Goal: Task Accomplishment & Management: Complete application form

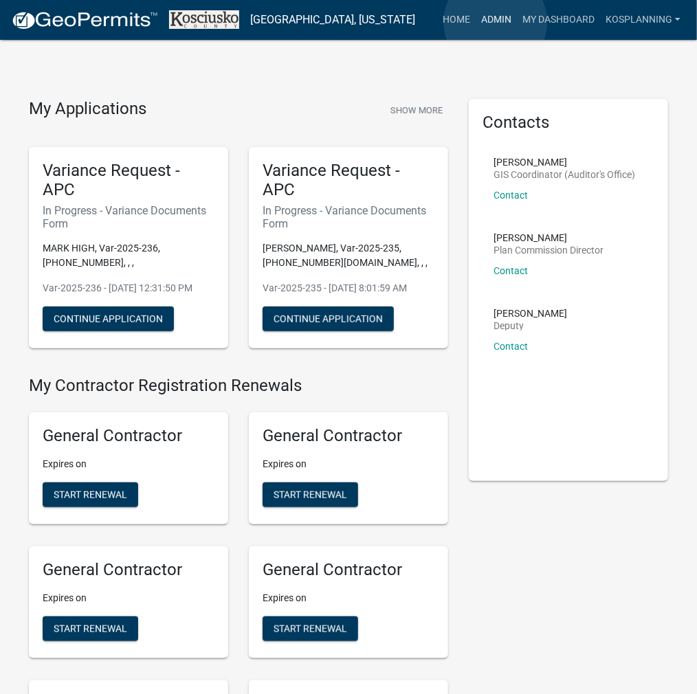
click at [495, 22] on link "Admin" at bounding box center [495, 20] width 41 height 26
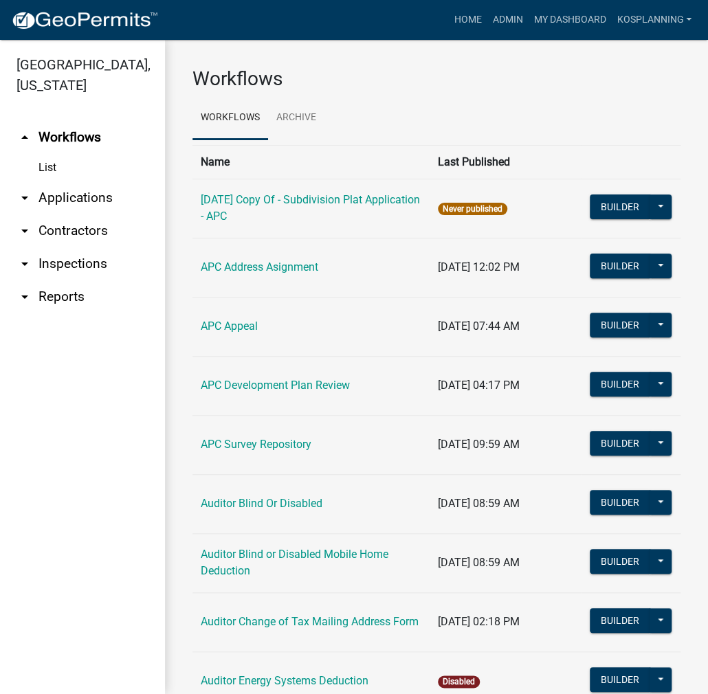
click at [90, 196] on link "arrow_drop_down Applications" at bounding box center [82, 197] width 165 height 33
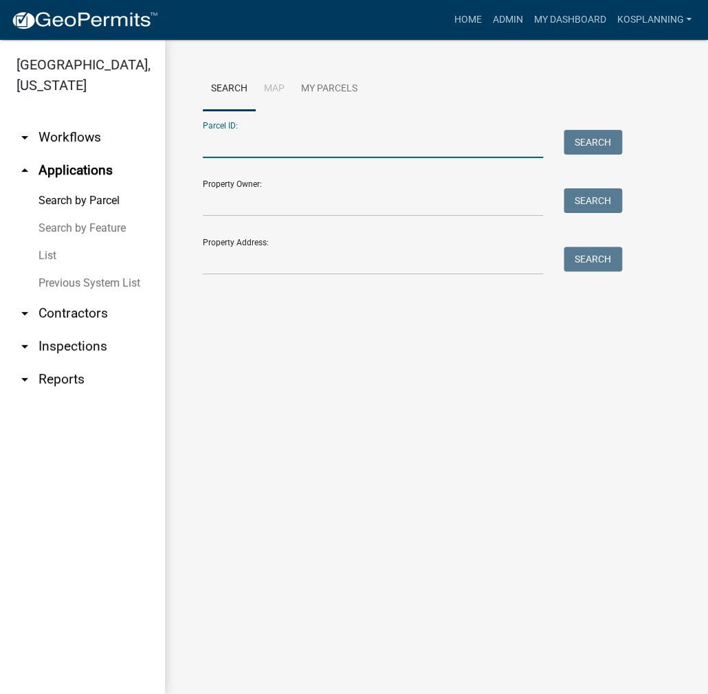
click at [225, 142] on input "Parcel ID:" at bounding box center [373, 144] width 340 height 28
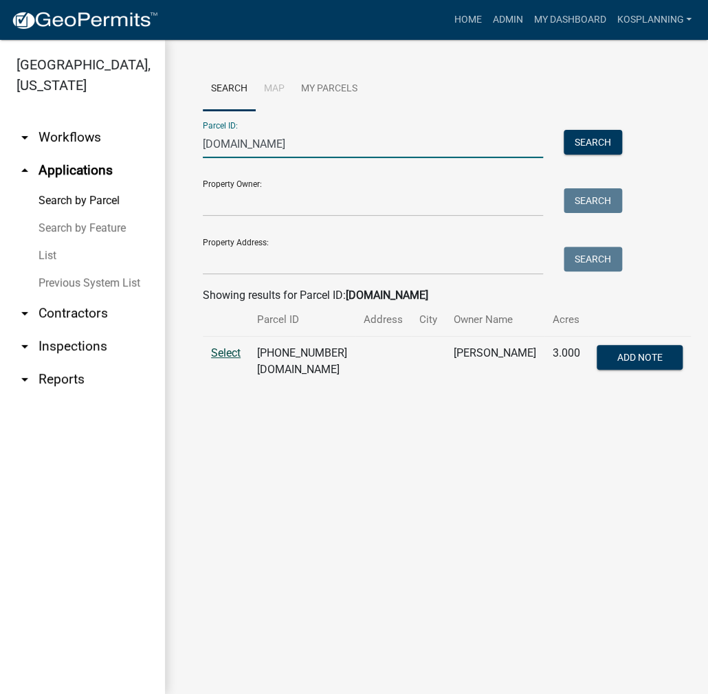
type input "029052002.ba"
click at [217, 349] on span "Select" at bounding box center [226, 352] width 30 height 13
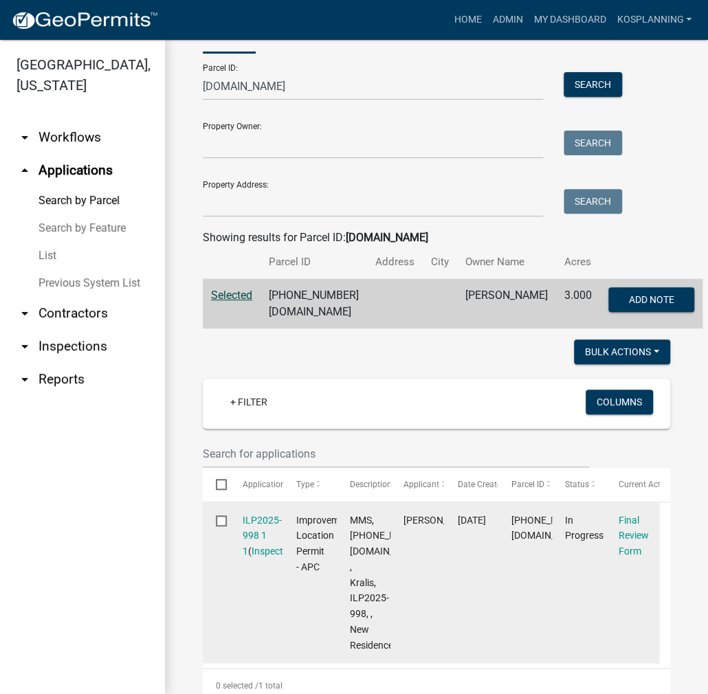
scroll to position [137, 0]
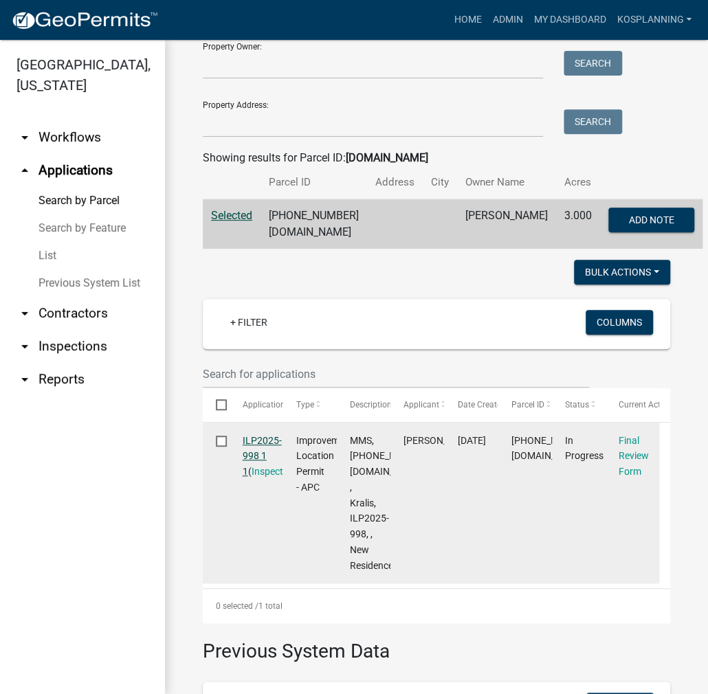
click at [258, 457] on link "ILP2025-998 1 1" at bounding box center [261, 456] width 39 height 43
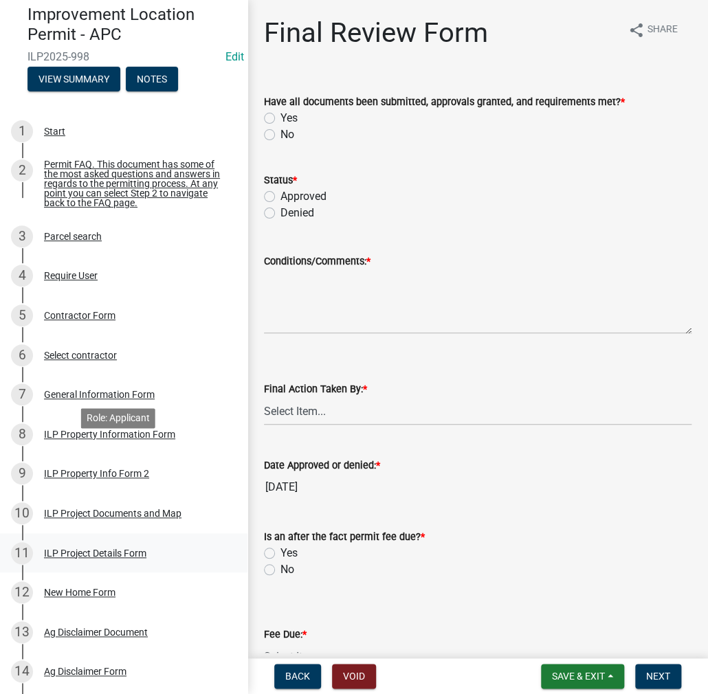
scroll to position [69, 0]
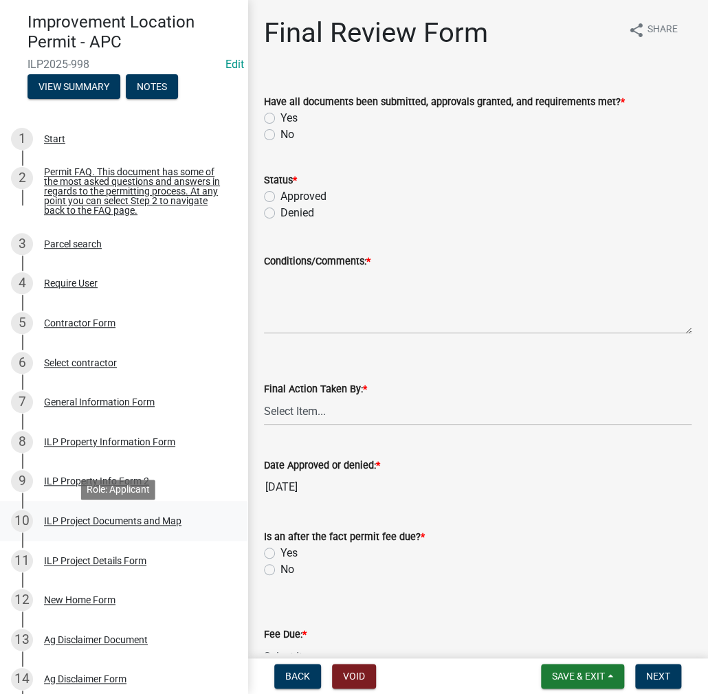
click at [123, 526] on div "ILP Project Documents and Map" at bounding box center [112, 521] width 137 height 10
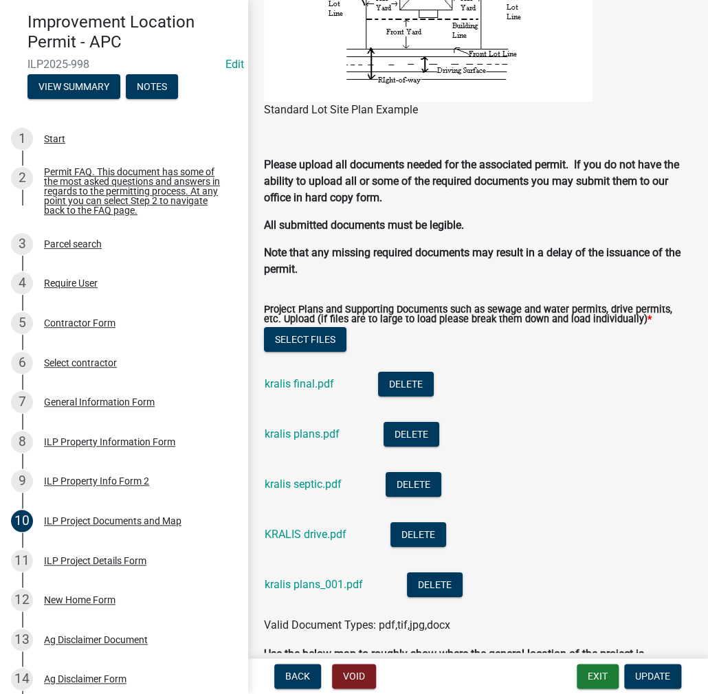
scroll to position [1443, 0]
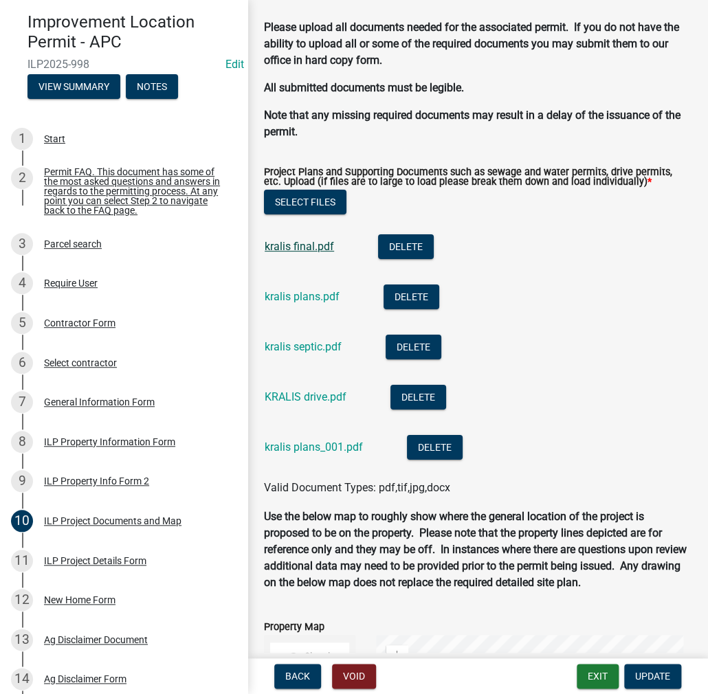
click at [316, 251] on link "kralis final.pdf" at bounding box center [298, 246] width 69 height 13
drag, startPoint x: 74, startPoint y: 565, endPoint x: 93, endPoint y: 561, distance: 19.5
click at [75, 565] on div "ILP Project Details Form" at bounding box center [95, 561] width 102 height 10
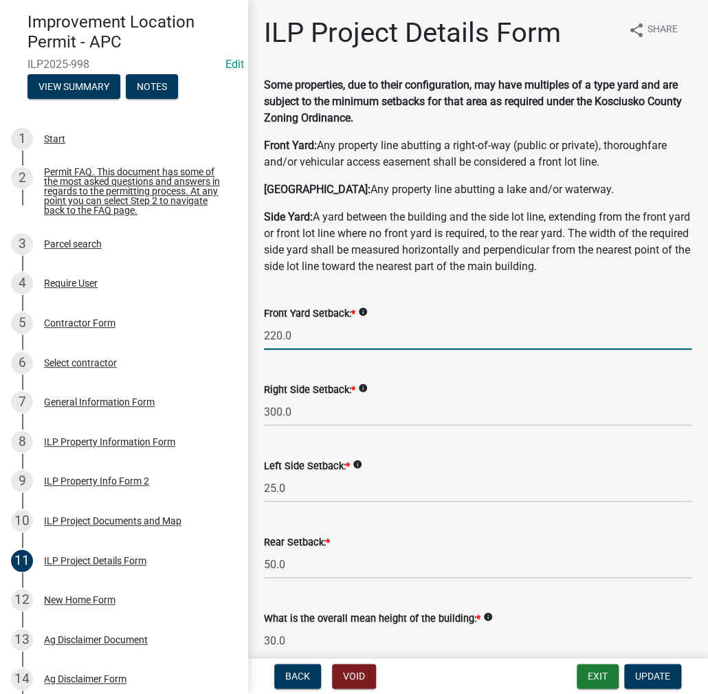
drag, startPoint x: 334, startPoint y: 336, endPoint x: 244, endPoint y: 336, distance: 90.0
click at [244, 336] on div "Improvement Location Permit - APC ILP2025-998 Edit View Summary Notes 1 Start 2…" at bounding box center [354, 347] width 708 height 694
type input "190.0"
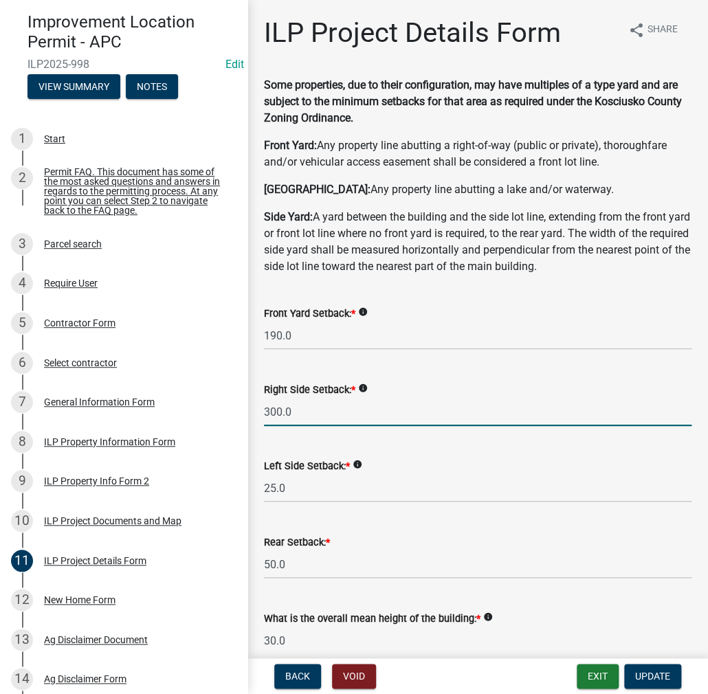
click at [403, 405] on input "300.0" at bounding box center [477, 412] width 427 height 28
drag, startPoint x: 315, startPoint y: 408, endPoint x: 236, endPoint y: 407, distance: 78.3
click at [236, 407] on div "Improvement Location Permit - APC ILP2025-998 Edit View Summary Notes 1 Start 2…" at bounding box center [354, 347] width 708 height 694
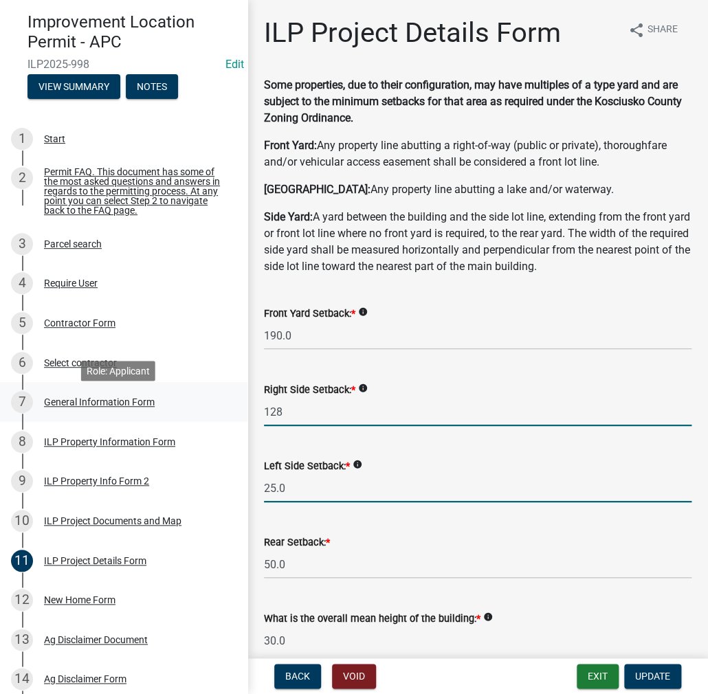
type input "128.0"
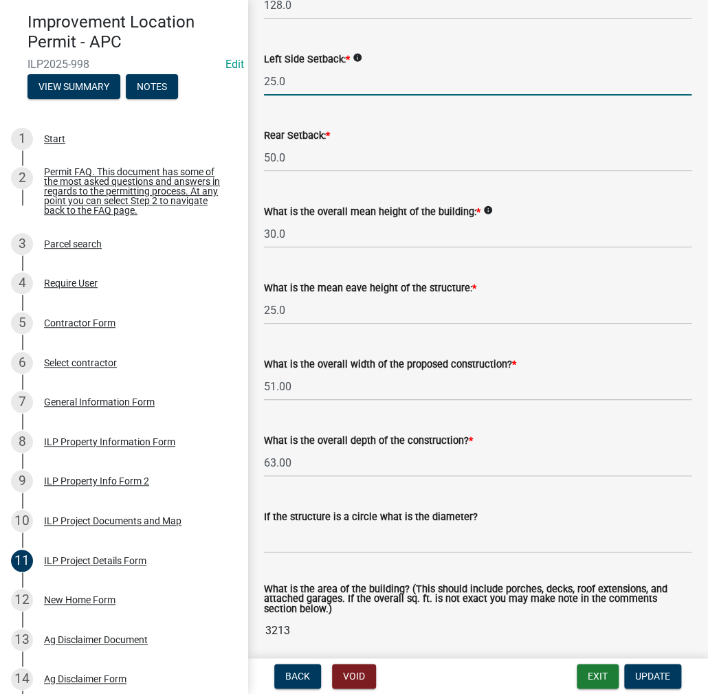
scroll to position [481, 0]
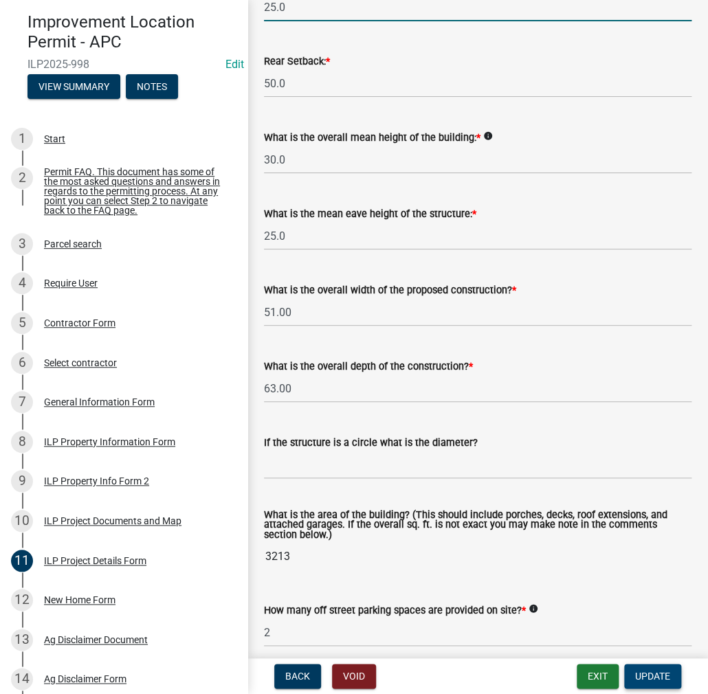
click at [654, 680] on span "Update" at bounding box center [652, 675] width 35 height 11
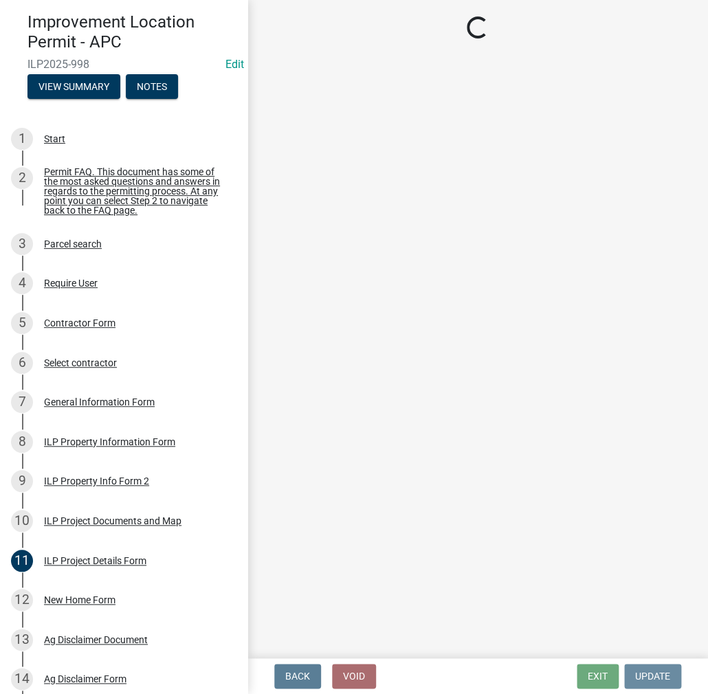
scroll to position [0, 0]
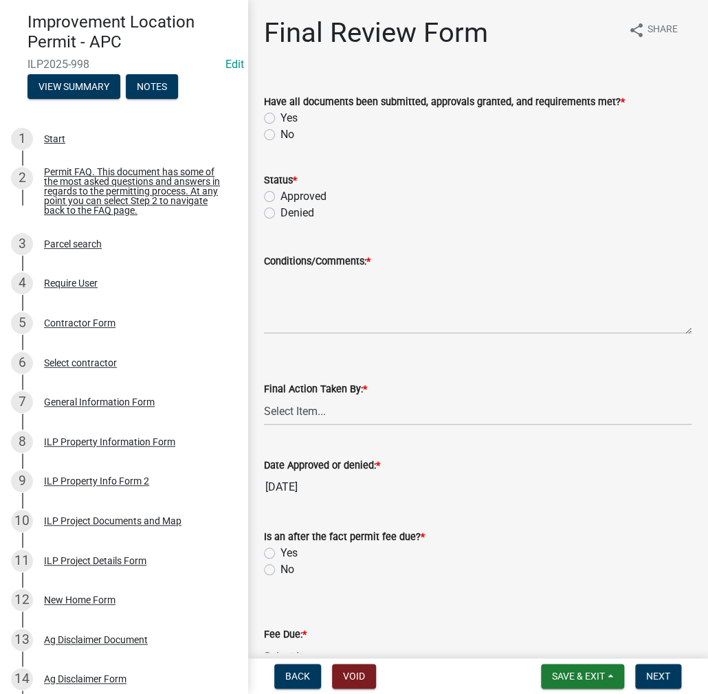
click at [280, 115] on label "Yes" at bounding box center [288, 118] width 17 height 16
click at [280, 115] on input "Yes" at bounding box center [284, 114] width 9 height 9
radio input "true"
click at [280, 196] on label "Approved" at bounding box center [303, 196] width 46 height 16
click at [280, 196] on input "Approved" at bounding box center [284, 192] width 9 height 9
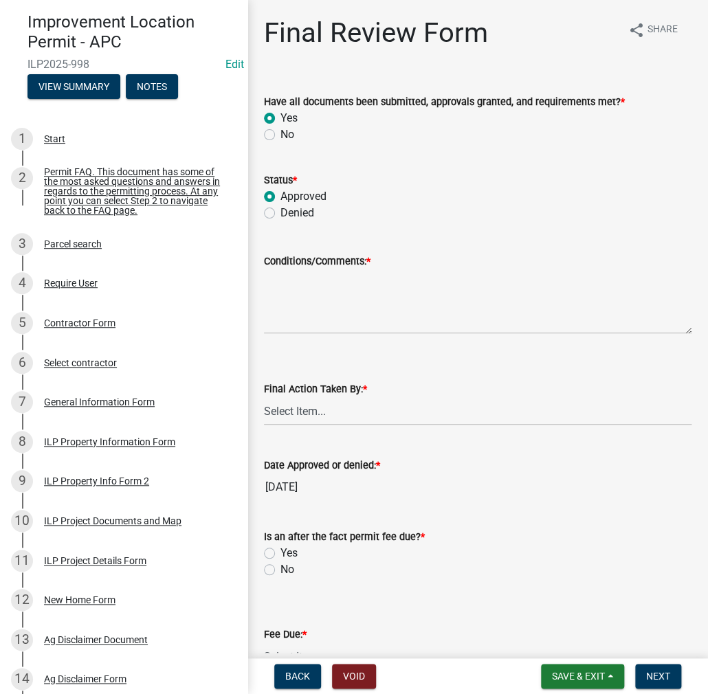
radio input "true"
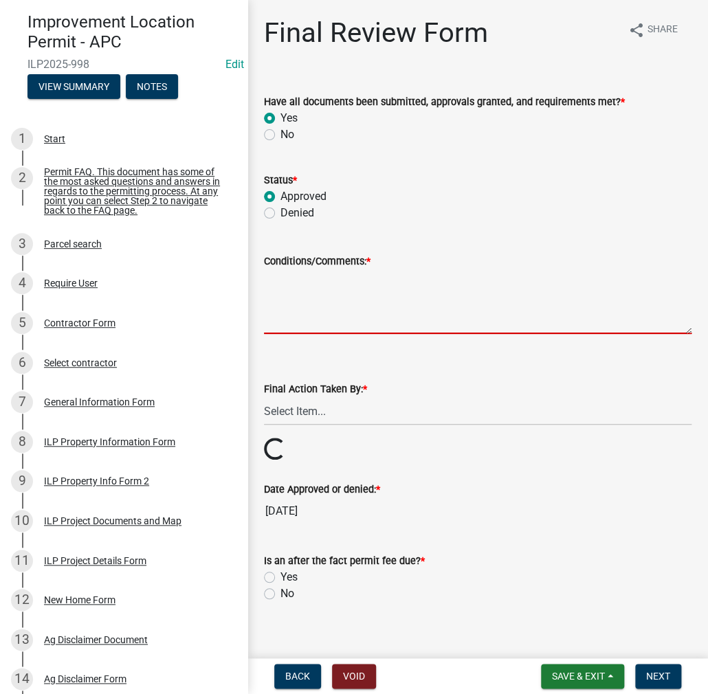
click at [311, 294] on textarea "Conditions/Comments: *" at bounding box center [477, 301] width 427 height 65
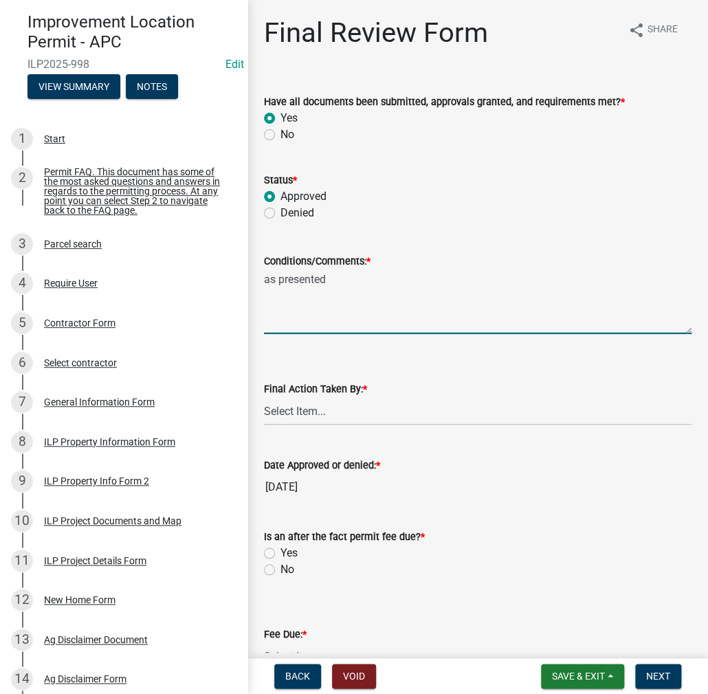
type textarea "as presented"
click at [308, 404] on select "Select Item... MMS LT AT CS Vacant Vacant" at bounding box center [477, 411] width 427 height 28
click at [264, 397] on select "Select Item... MMS LT AT CS Vacant Vacant" at bounding box center [477, 411] width 427 height 28
select select "c872cdc8-ca01-49f1-a213-e4b05fa58cd2"
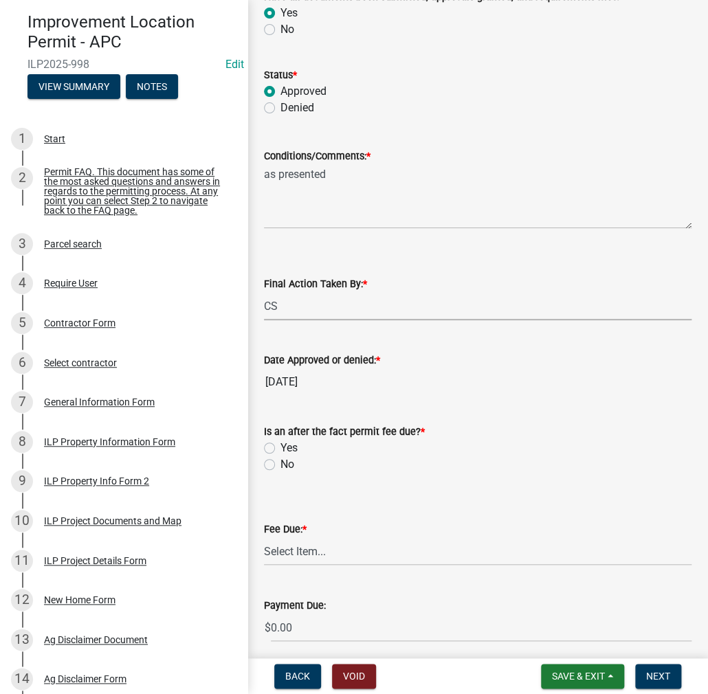
scroll to position [206, 0]
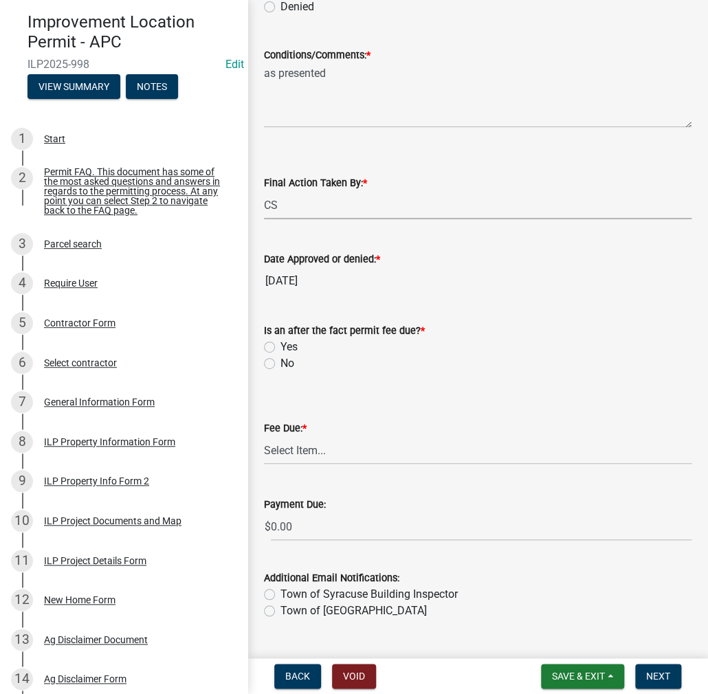
click at [280, 362] on label "No" at bounding box center [287, 363] width 14 height 16
click at [280, 362] on input "No" at bounding box center [284, 359] width 9 height 9
radio input "true"
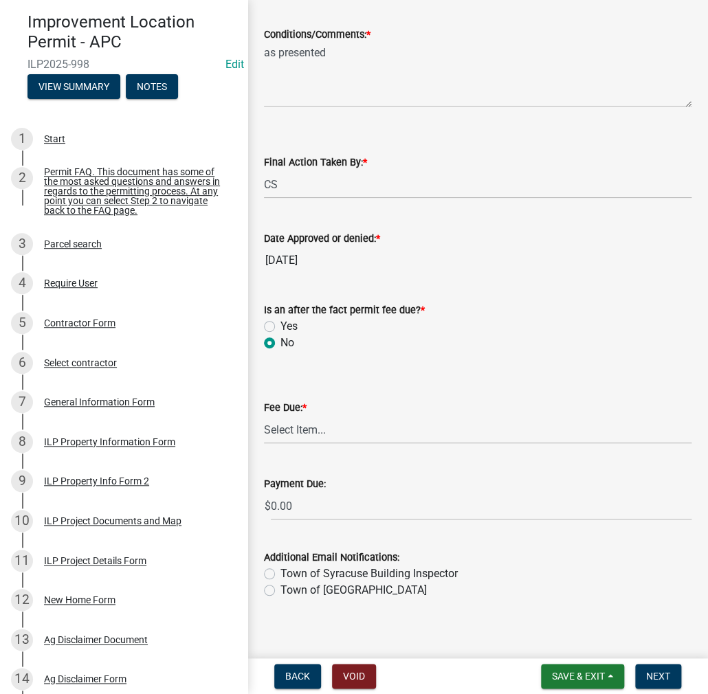
scroll to position [238, 0]
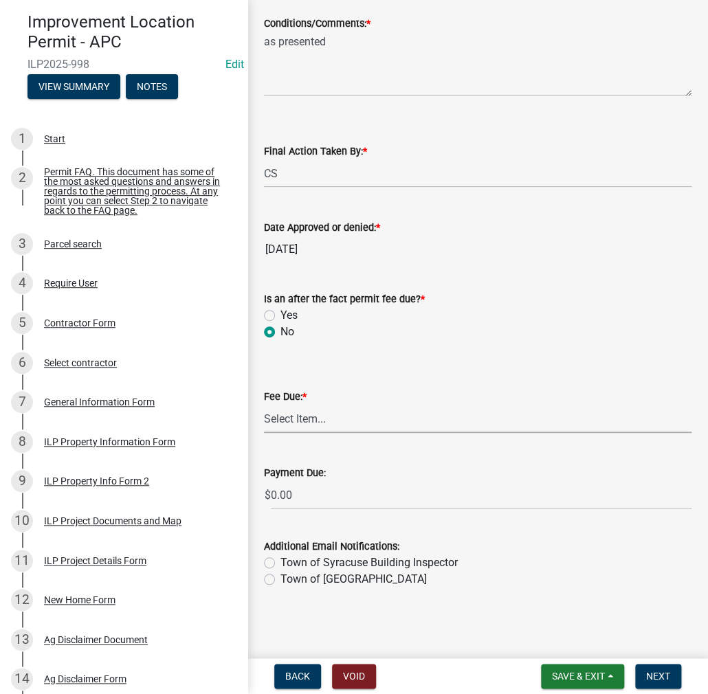
click at [291, 418] on select "Select Item... N/A $10.00 $25.00 $125.00 $250 $500 $500 + $10.00 for every 10 s…" at bounding box center [477, 419] width 427 height 28
click at [297, 420] on select "Select Item... N/A $10.00 $25.00 $125.00 $250 $500 $500 + $10.00 for every 10 s…" at bounding box center [477, 419] width 427 height 28
click at [264, 433] on select "Select Item... N/A $10.00 $25.00 $125.00 $250 $500 $500 + $10.00 for every 10 s…" at bounding box center [477, 419] width 427 height 28
select select "71256567-8c52-414d-b434-ae6b266e1a0e"
click at [659, 674] on span "Next" at bounding box center [658, 675] width 24 height 11
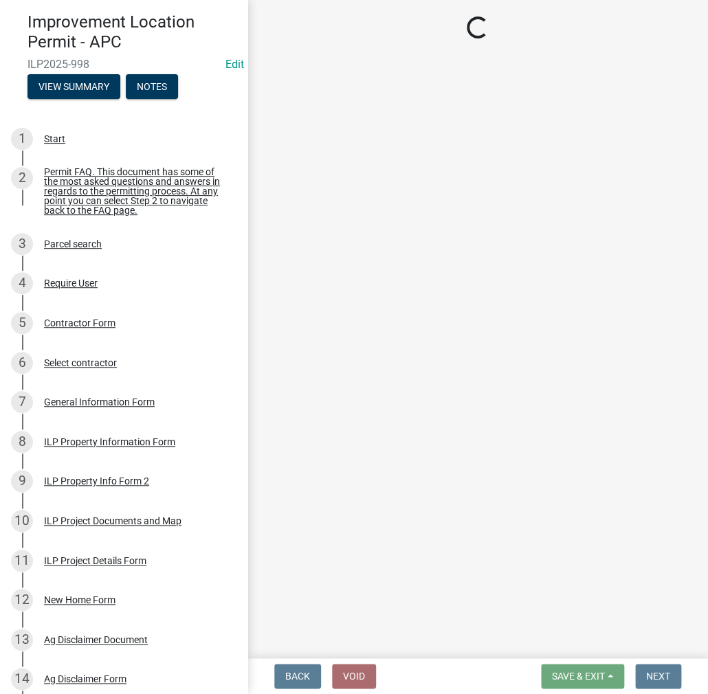
scroll to position [0, 0]
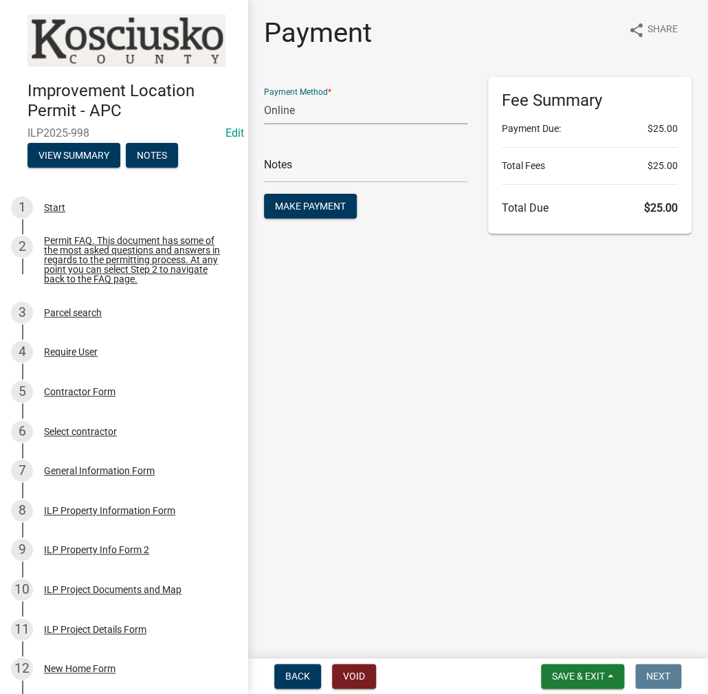
drag, startPoint x: 324, startPoint y: 98, endPoint x: 322, endPoint y: 105, distance: 7.2
click at [324, 98] on select "Credit Card POS Check Cash Online" at bounding box center [365, 110] width 203 height 28
select select "0: 2"
click at [264, 96] on select "Credit Card POS Check Cash Online" at bounding box center [365, 110] width 203 height 28
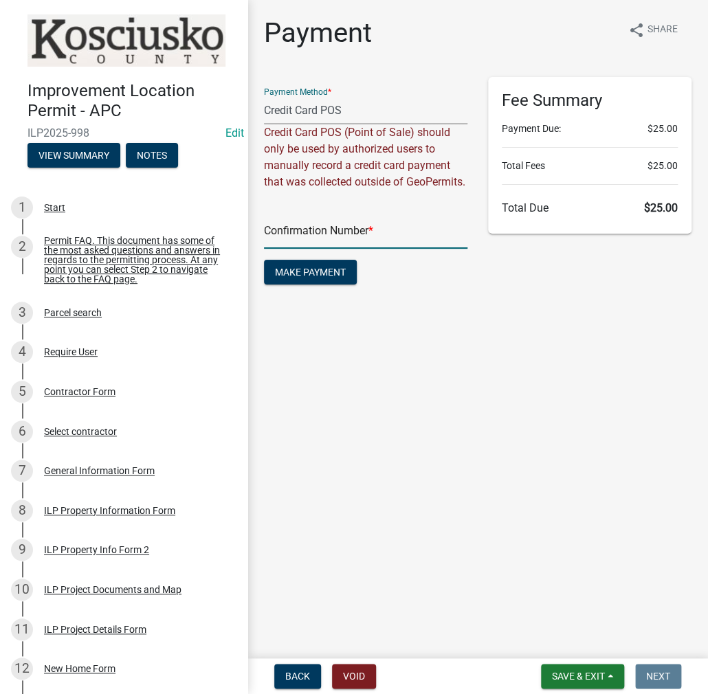
click at [296, 248] on input "text" at bounding box center [365, 235] width 203 height 28
paste input "14806195"
type input "14806195"
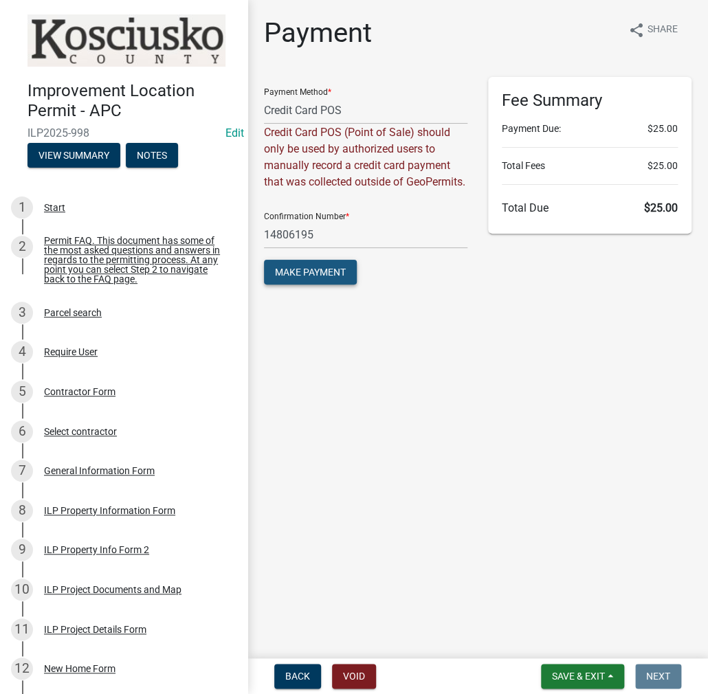
click at [315, 284] on button "Make Payment" at bounding box center [310, 272] width 93 height 25
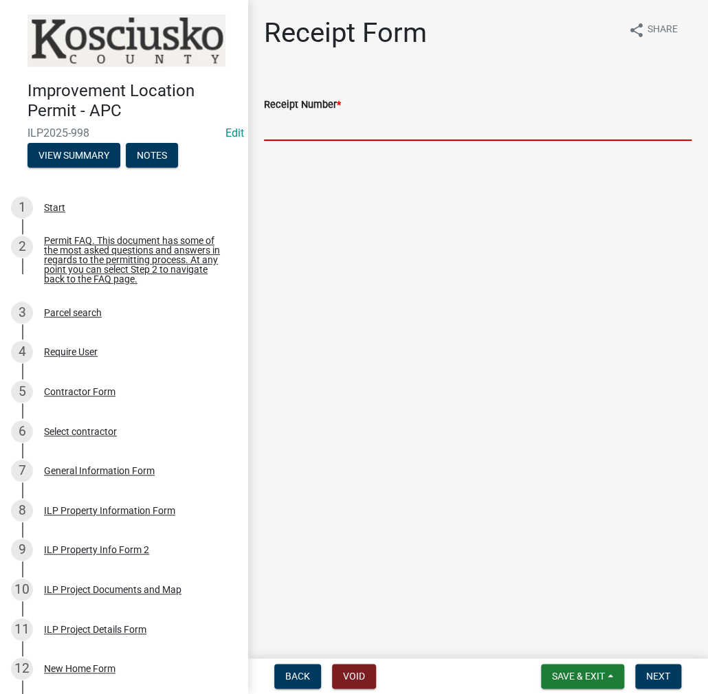
click at [319, 131] on input "Receipt Number *" at bounding box center [477, 127] width 427 height 28
paste input "14806195"
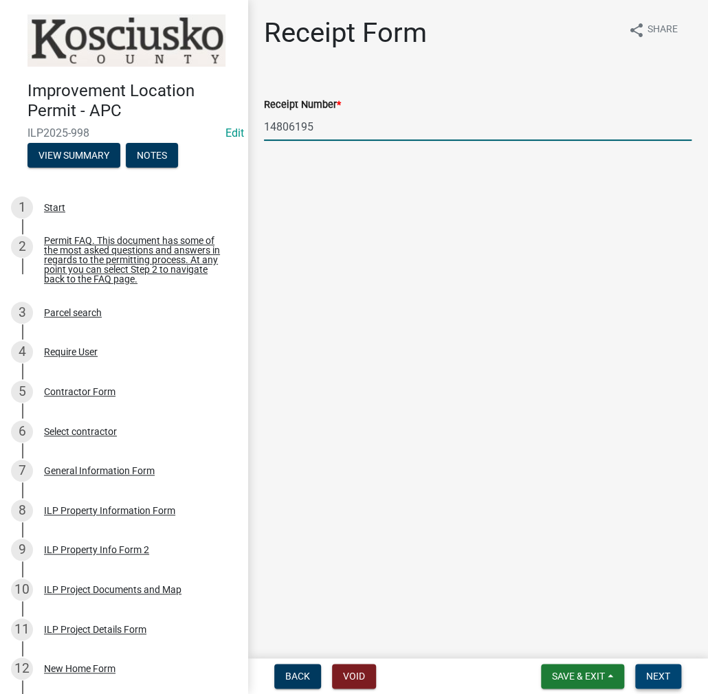
type input "14806195"
click at [656, 684] on button "Next" at bounding box center [658, 676] width 46 height 25
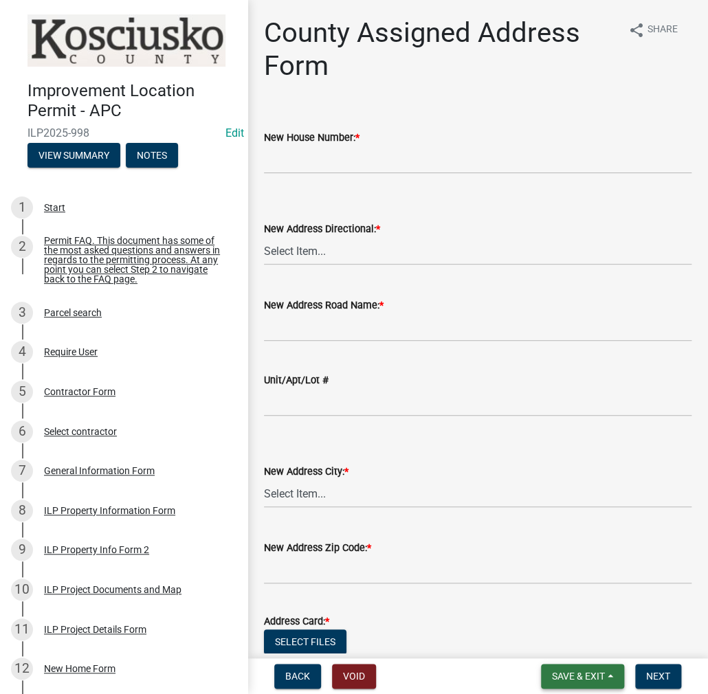
click at [558, 670] on span "Save & Exit" at bounding box center [578, 675] width 53 height 11
click at [552, 640] on button "Save & Exit" at bounding box center [569, 640] width 110 height 33
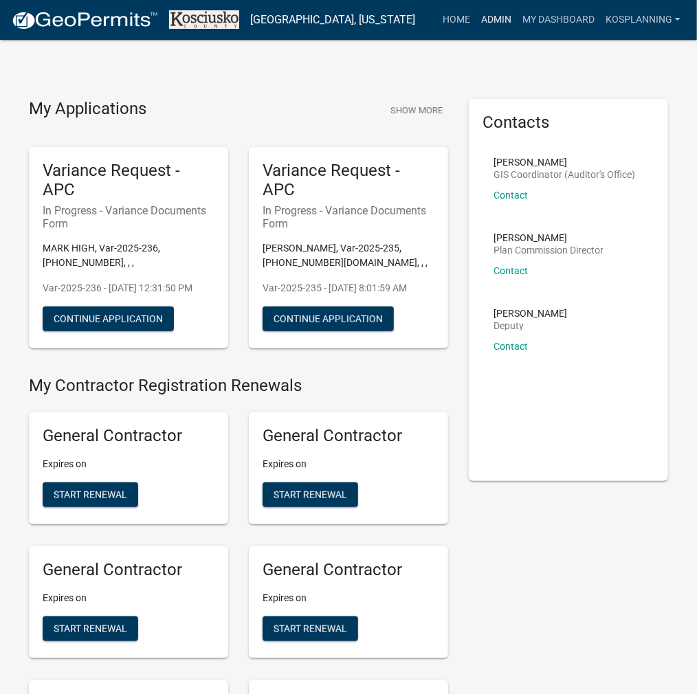
click at [497, 12] on link "Admin" at bounding box center [495, 20] width 41 height 26
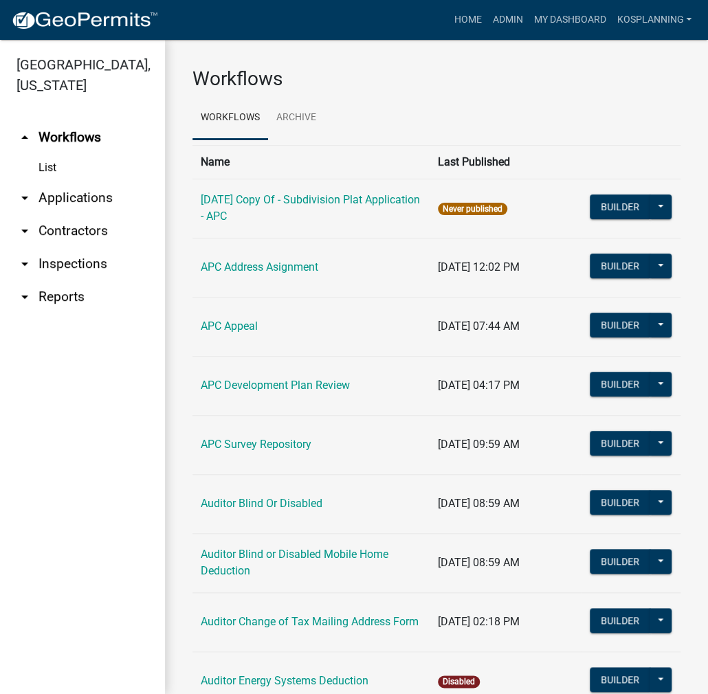
click at [93, 197] on link "arrow_drop_down Applications" at bounding box center [82, 197] width 165 height 33
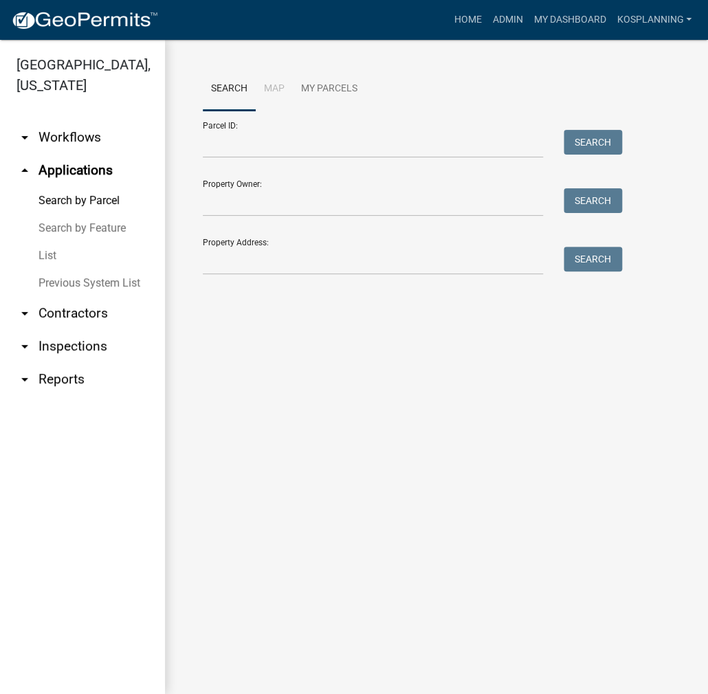
click at [44, 253] on link "List" at bounding box center [82, 255] width 165 height 27
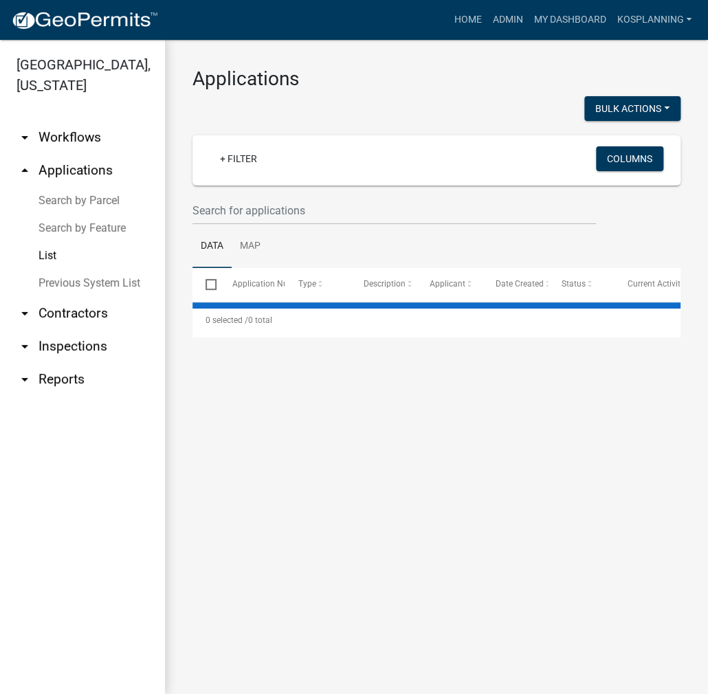
select select "3: 100"
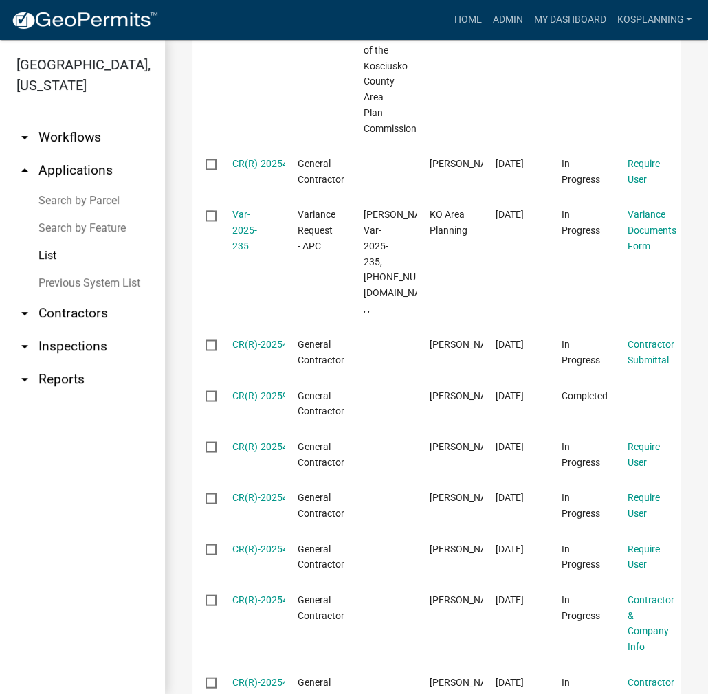
scroll to position [4259, 0]
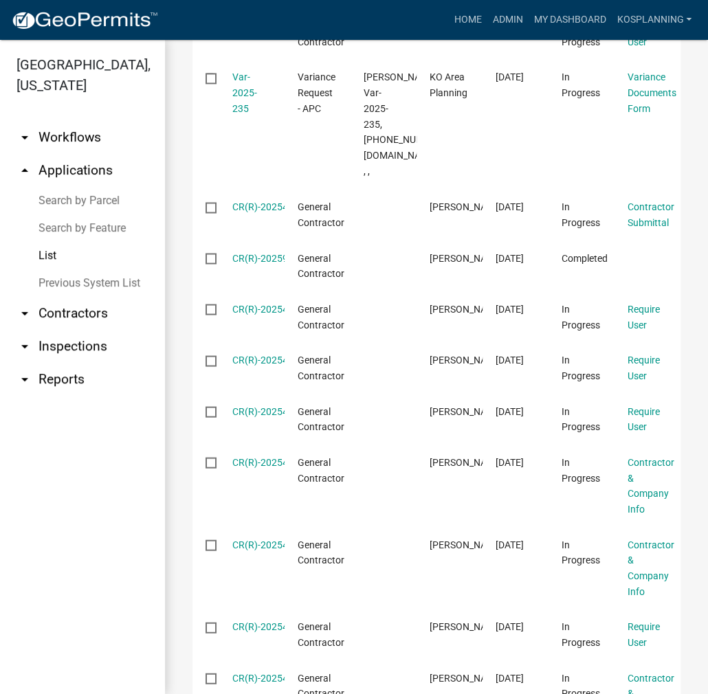
click at [87, 229] on link "Search by Feature" at bounding box center [82, 227] width 165 height 27
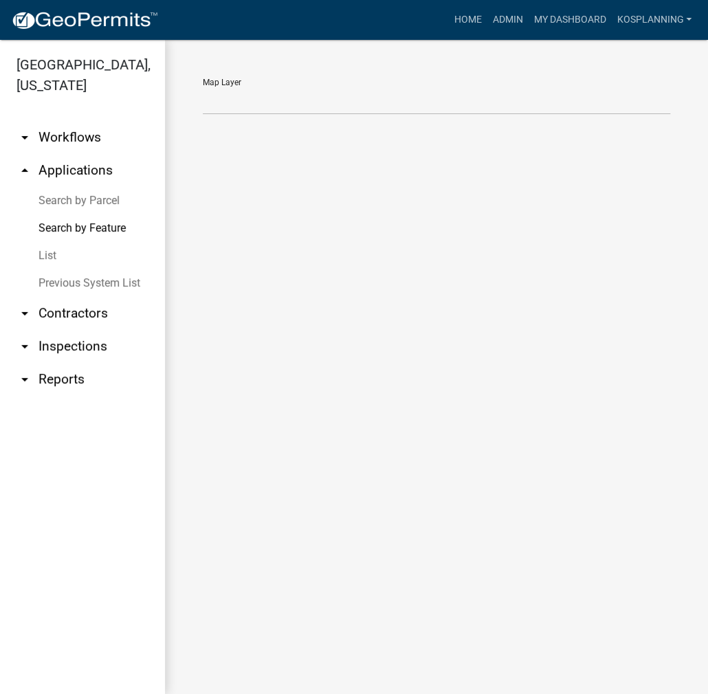
click at [49, 251] on link "List" at bounding box center [82, 255] width 165 height 27
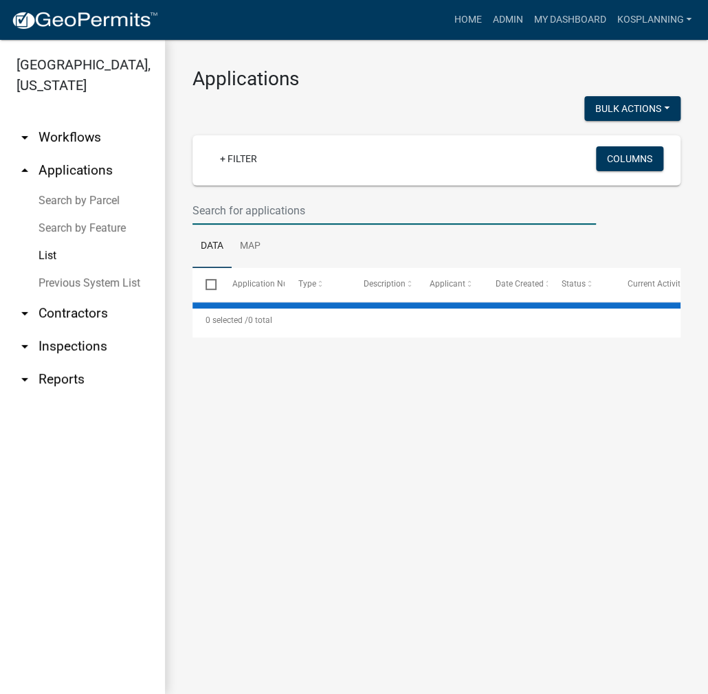
click at [229, 211] on input "text" at bounding box center [393, 210] width 403 height 28
select select "3: 100"
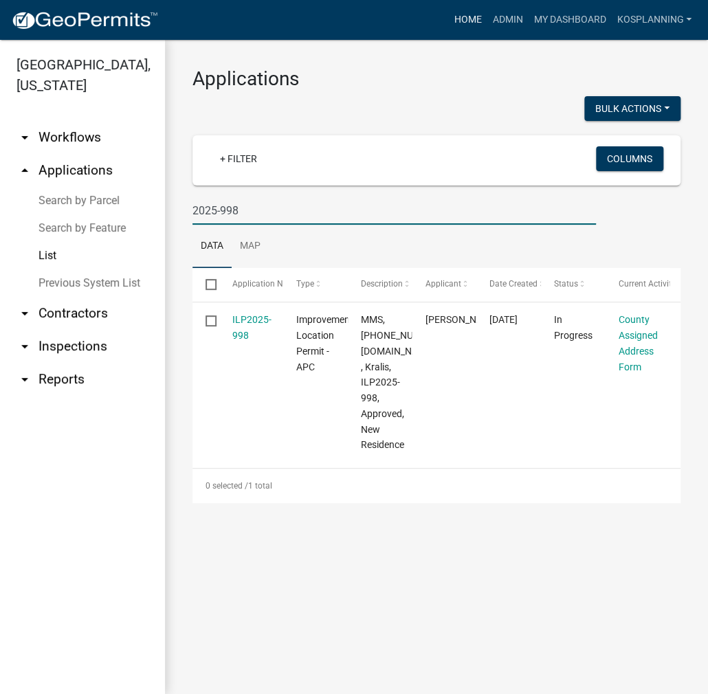
type input "2025-998"
click at [459, 20] on link "Home" at bounding box center [467, 20] width 38 height 26
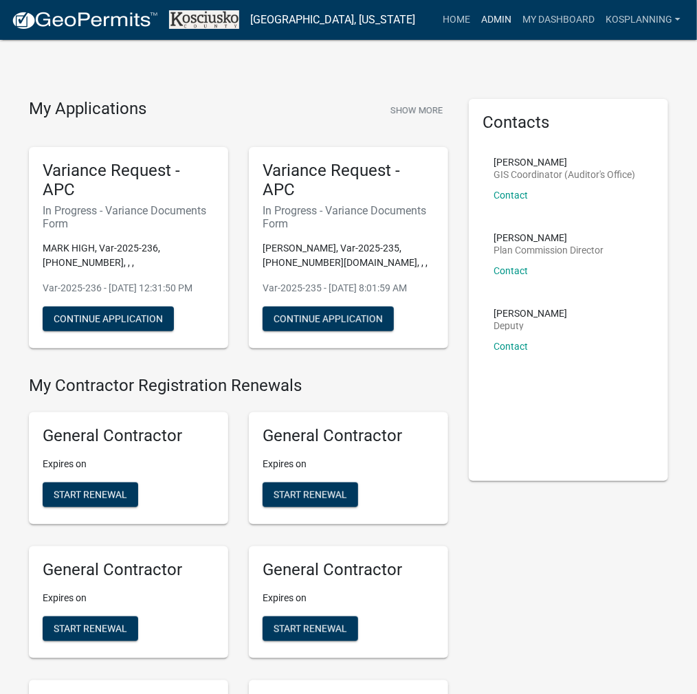
click at [496, 17] on link "Admin" at bounding box center [495, 20] width 41 height 26
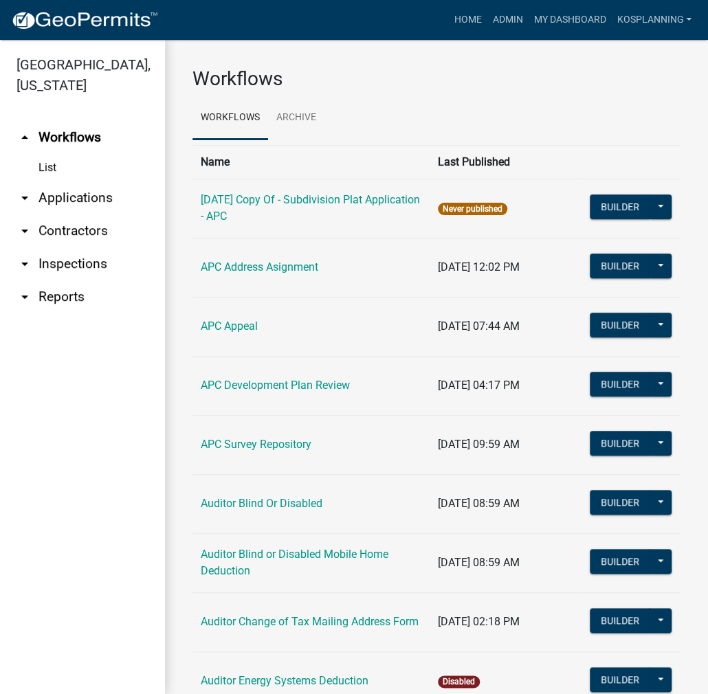
click at [82, 201] on link "arrow_drop_down Applications" at bounding box center [82, 197] width 165 height 33
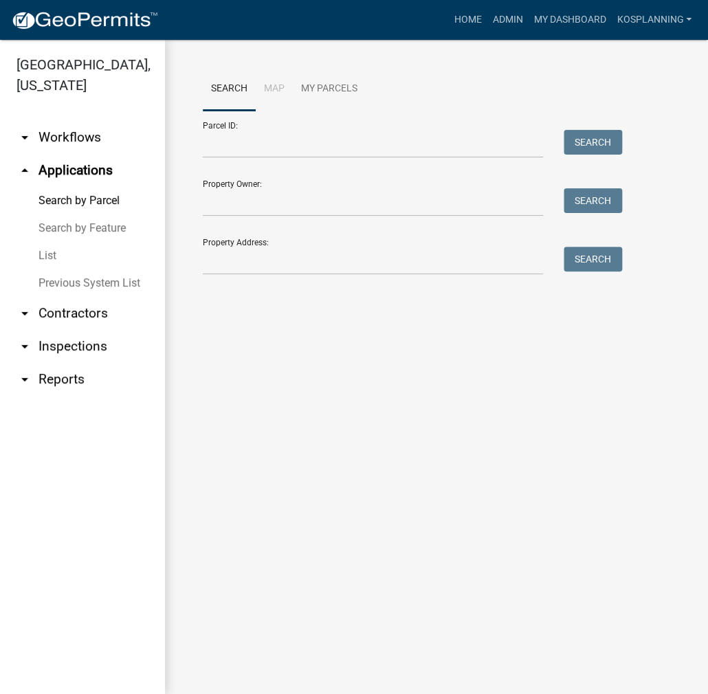
click at [56, 254] on link "List" at bounding box center [82, 255] width 165 height 27
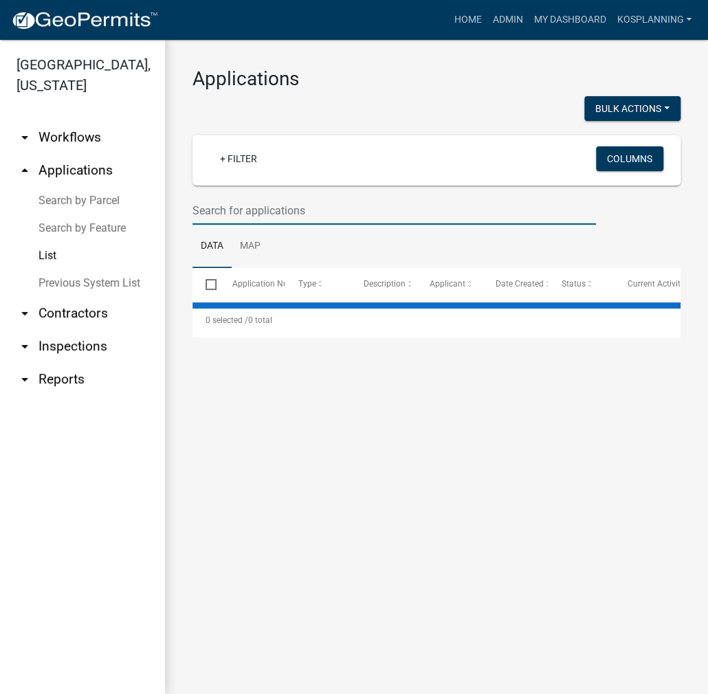
click at [247, 210] on input "text" at bounding box center [393, 210] width 403 height 28
type input "2025-9"
select select "3: 100"
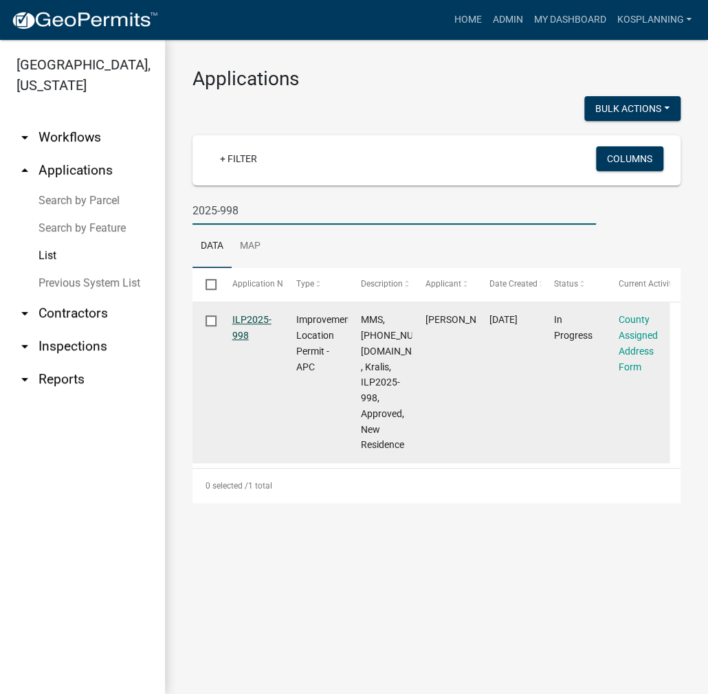
type input "2025-998"
click at [245, 321] on link "ILP2025-998" at bounding box center [251, 327] width 39 height 27
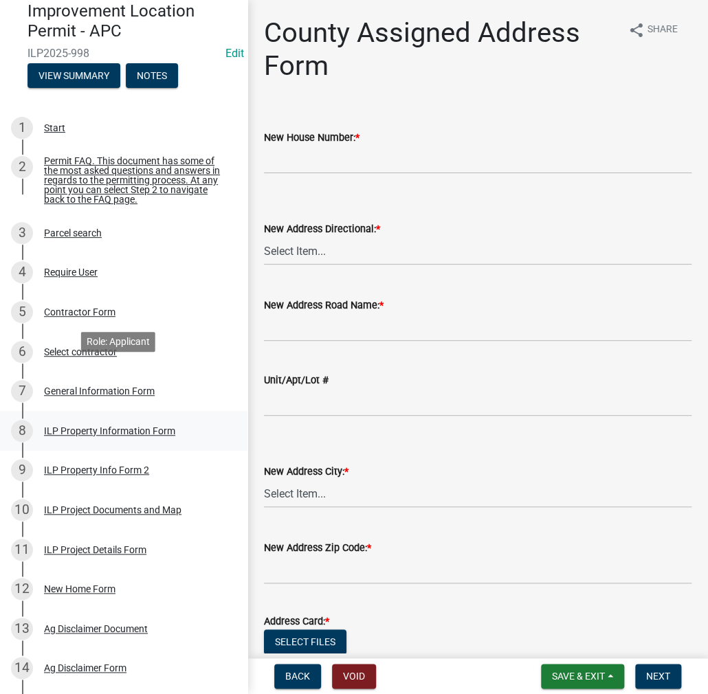
scroll to position [137, 0]
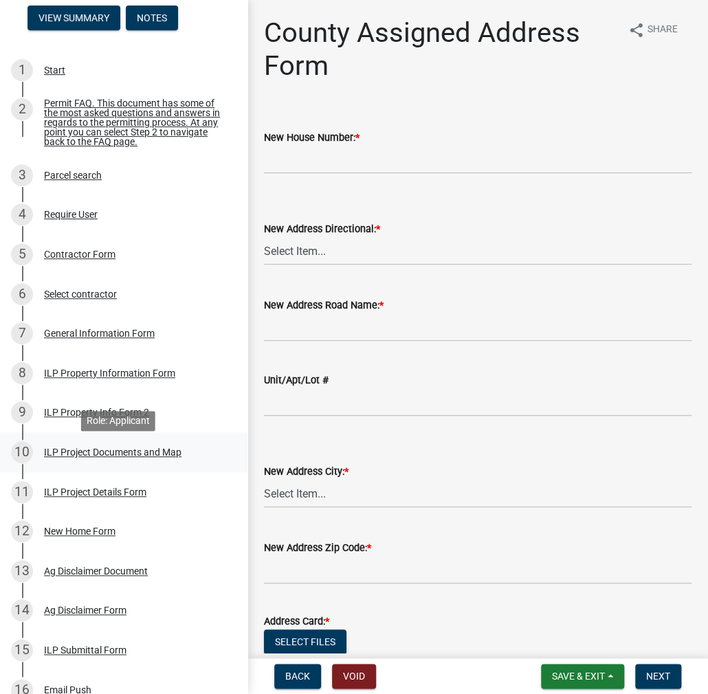
click at [73, 457] on div "ILP Project Documents and Map" at bounding box center [112, 452] width 137 height 10
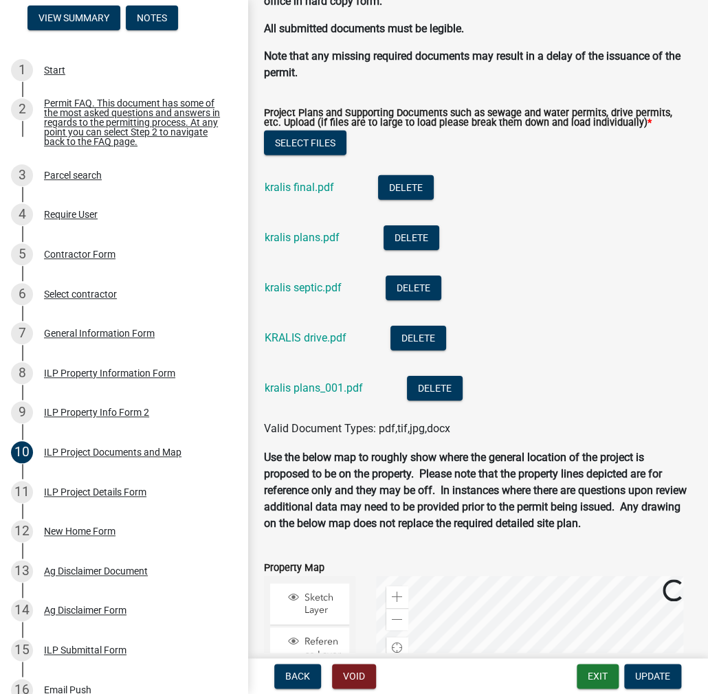
scroll to position [1374, 0]
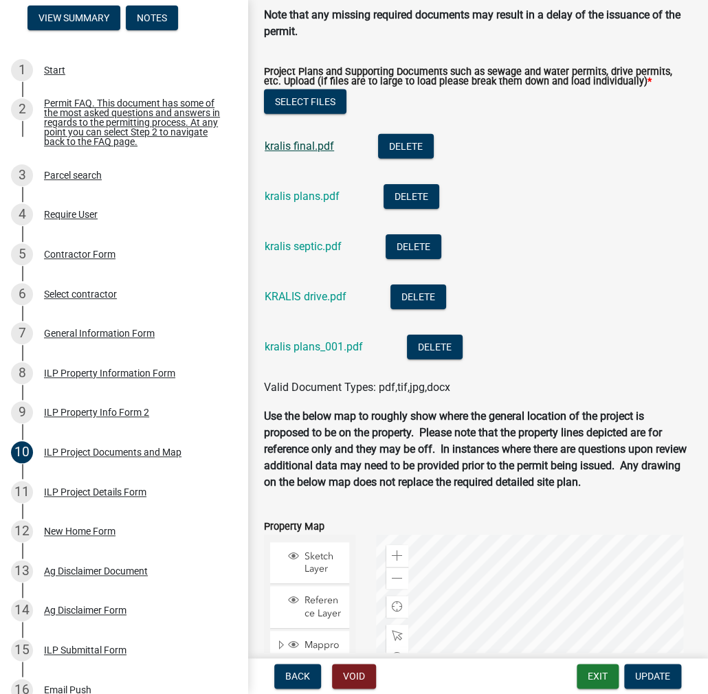
click at [319, 152] on link "kralis final.pdf" at bounding box center [298, 145] width 69 height 13
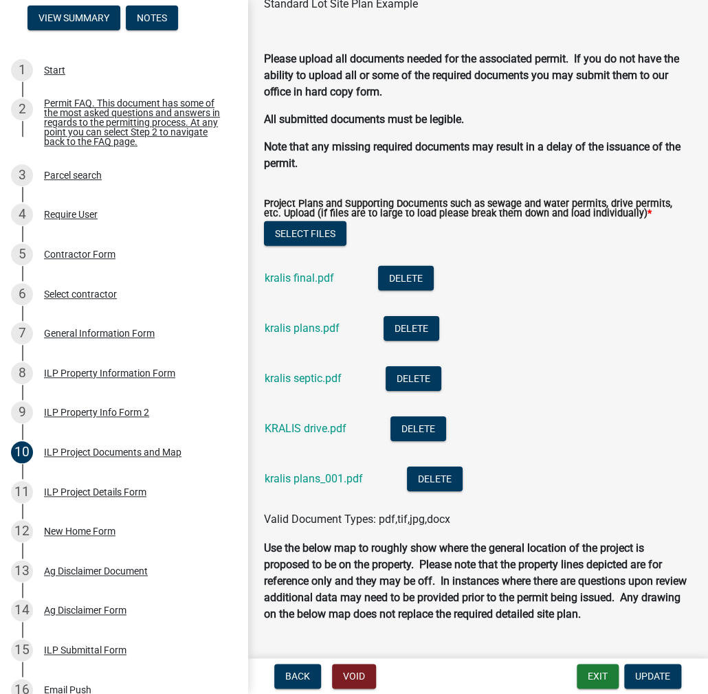
scroll to position [1253, 0]
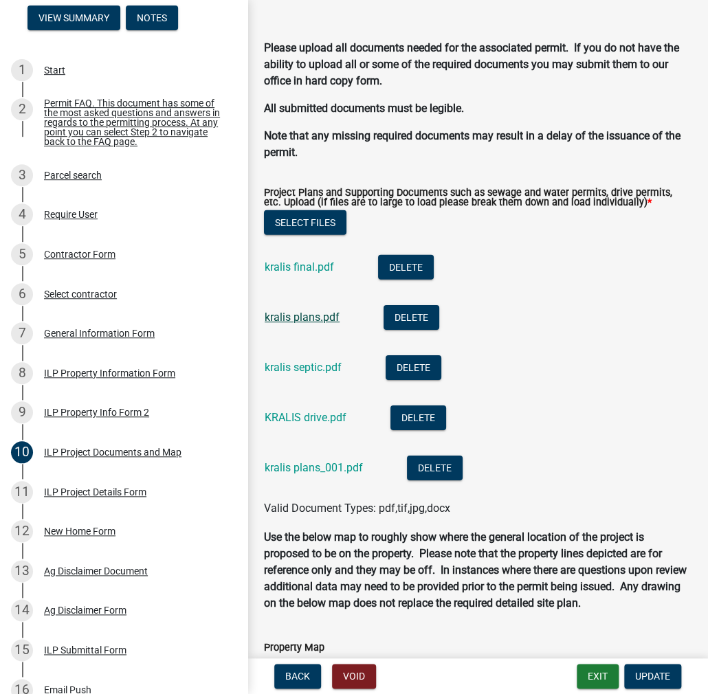
click at [297, 317] on link "kralis plans.pdf" at bounding box center [301, 317] width 75 height 13
click at [596, 674] on button "Exit" at bounding box center [597, 676] width 42 height 25
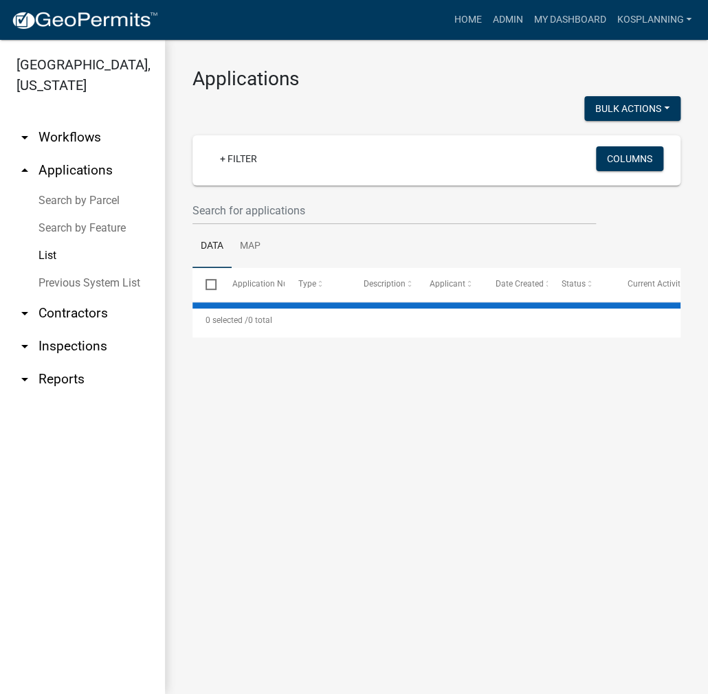
select select "3: 100"
